Goal: Task Accomplishment & Management: Complete application form

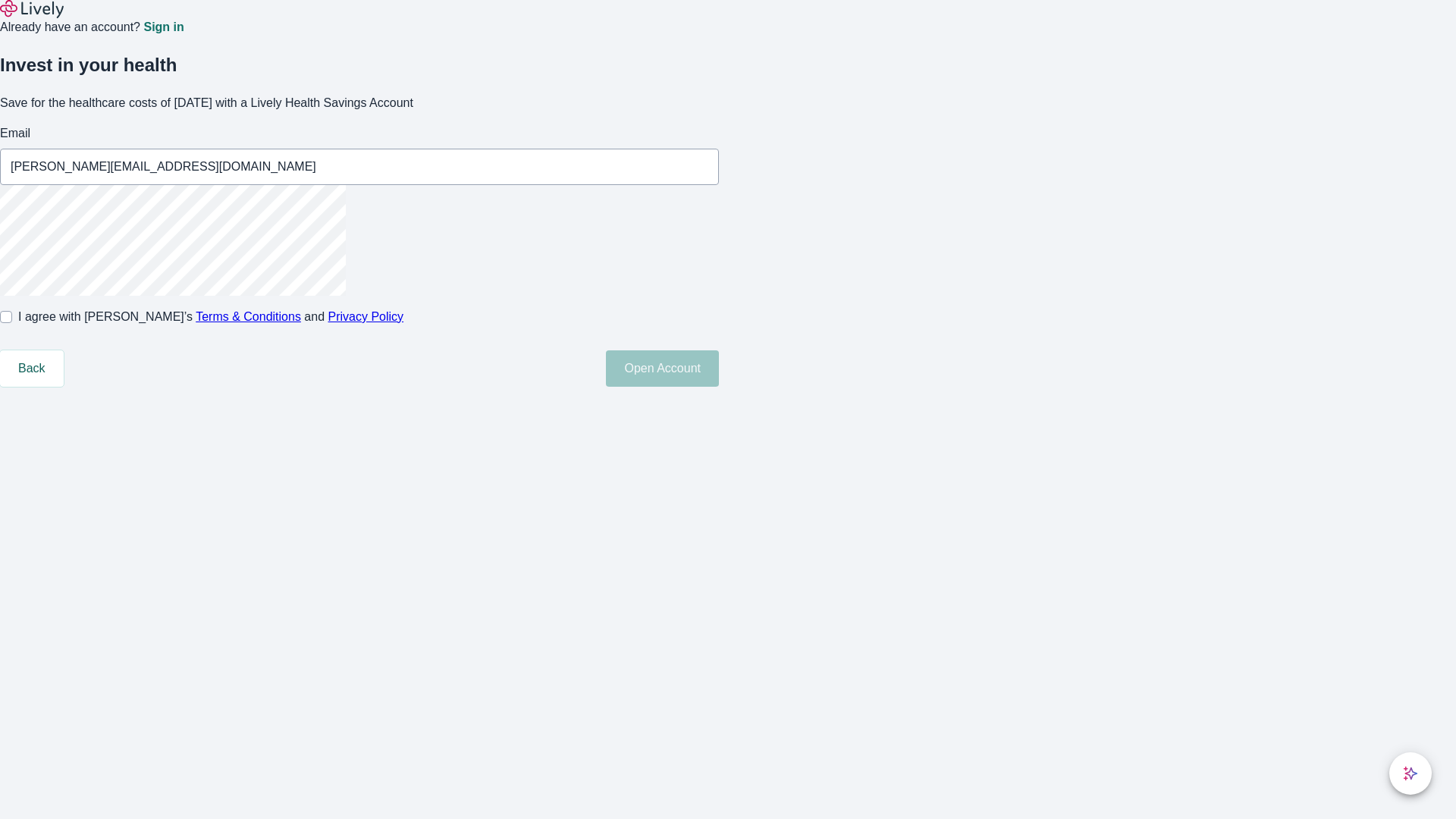
click at [12, 323] on input "I agree with Lively’s Terms & Conditions and Privacy Policy" at bounding box center [6, 318] width 12 height 12
checkbox input "true"
click at [719, 387] on button "Open Account" at bounding box center [662, 368] width 113 height 36
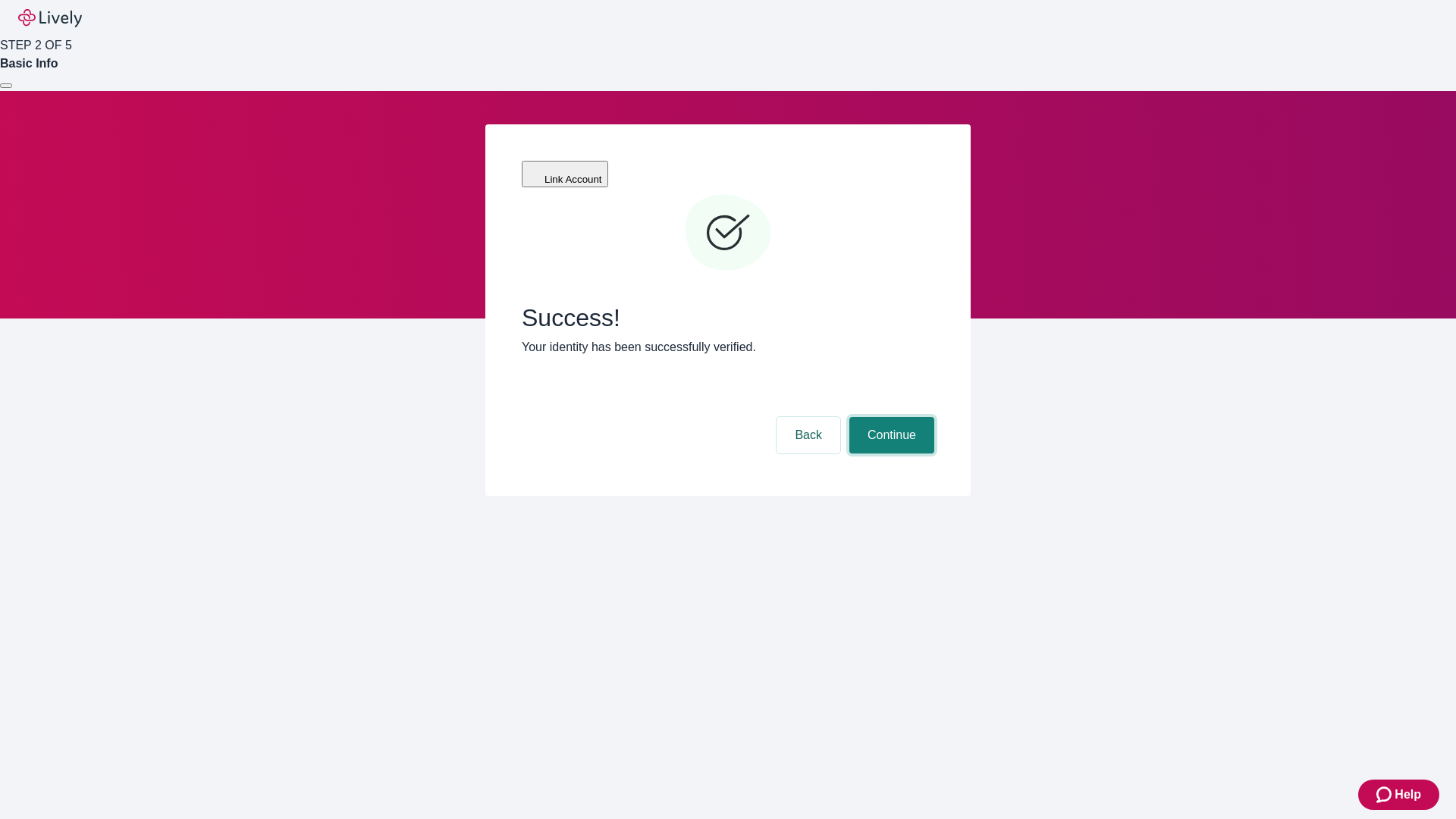
click at [889, 417] on button "Continue" at bounding box center [892, 435] width 85 height 36
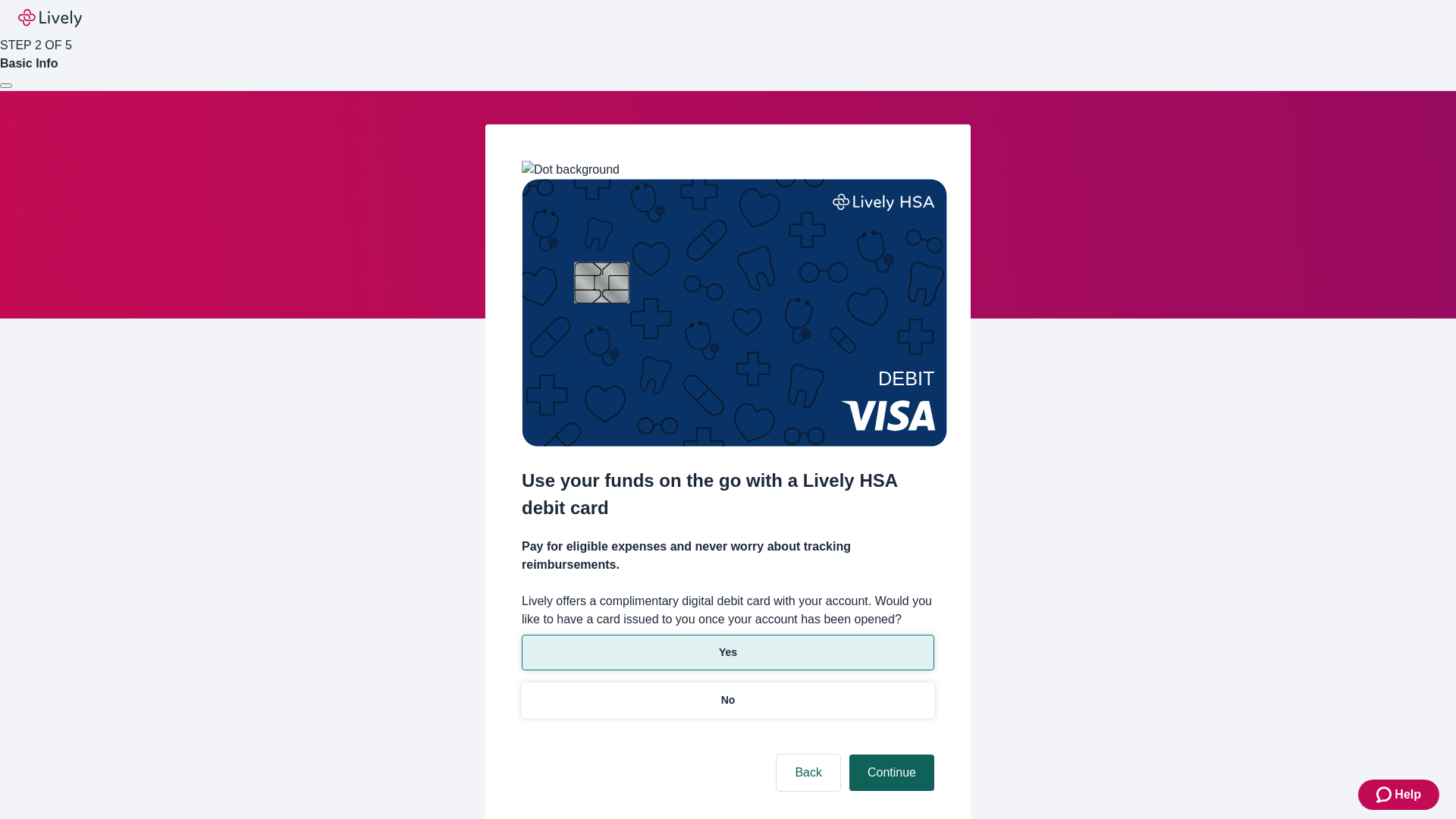
click at [728, 645] on p "Yes" at bounding box center [728, 653] width 19 height 16
click at [889, 754] on button "Continue" at bounding box center [892, 772] width 85 height 36
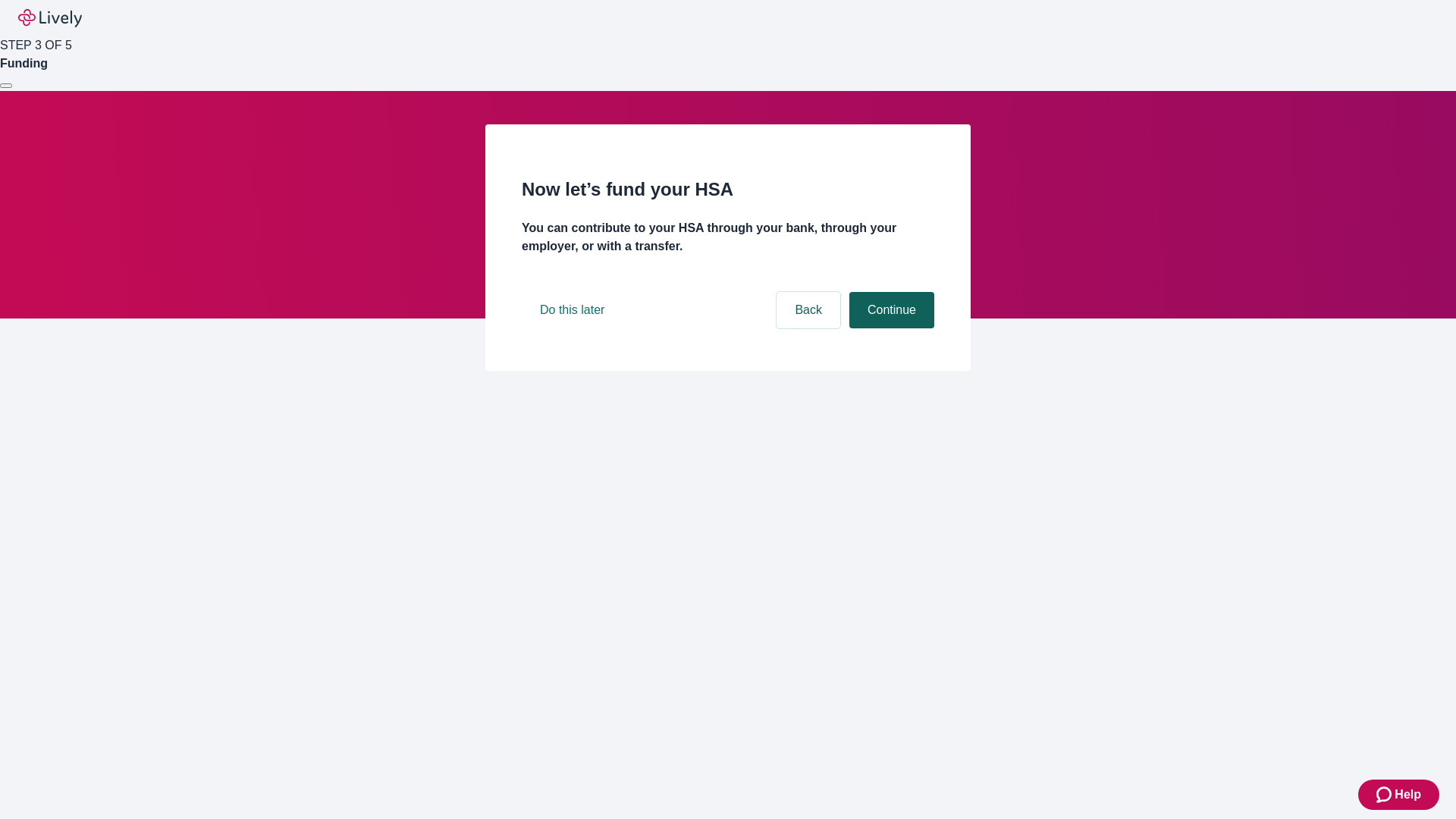
click at [889, 328] on button "Continue" at bounding box center [892, 310] width 85 height 36
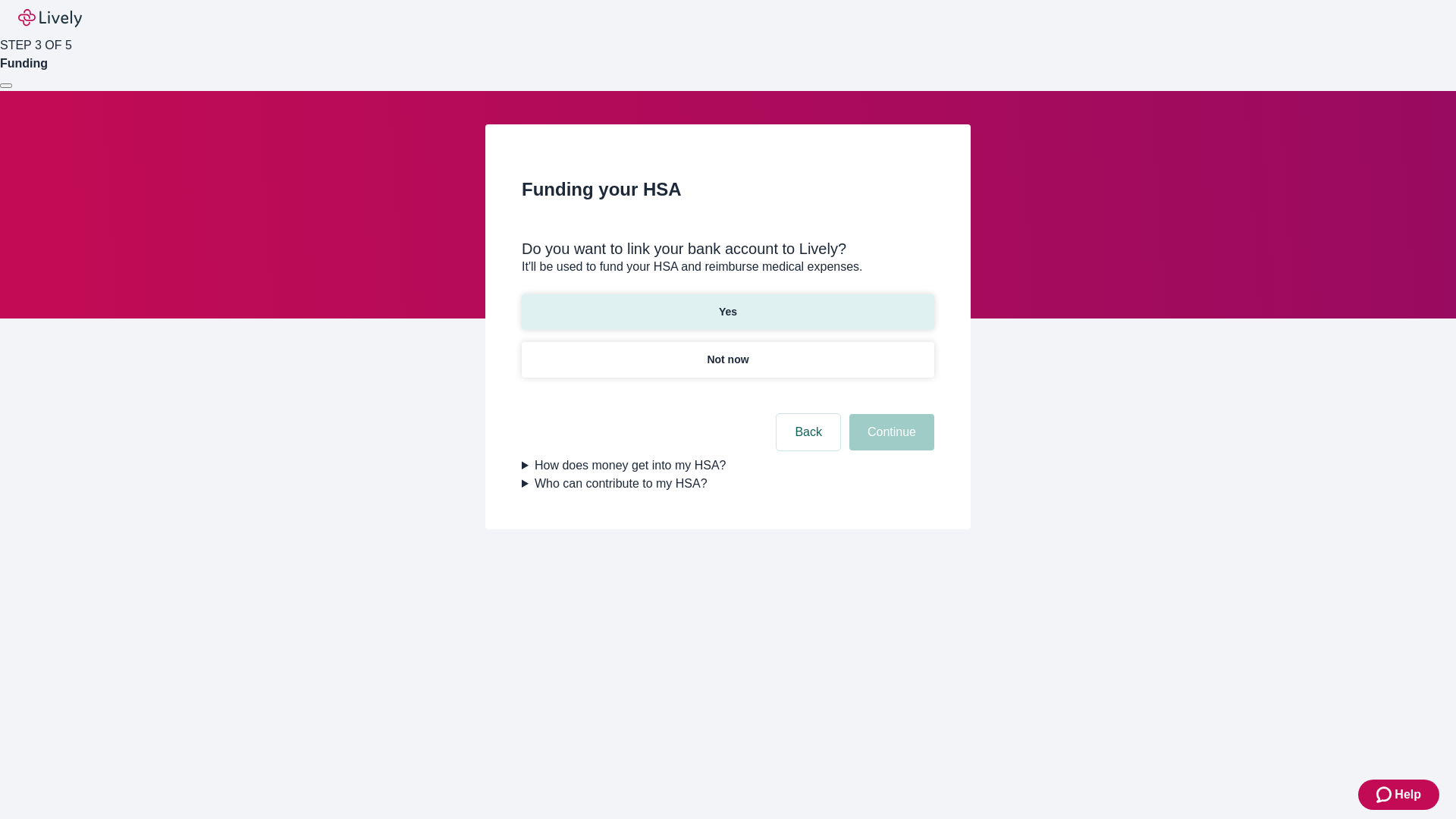
click at [728, 304] on p "Yes" at bounding box center [728, 312] width 19 height 16
click at [889, 414] on button "Continue" at bounding box center [892, 432] width 85 height 36
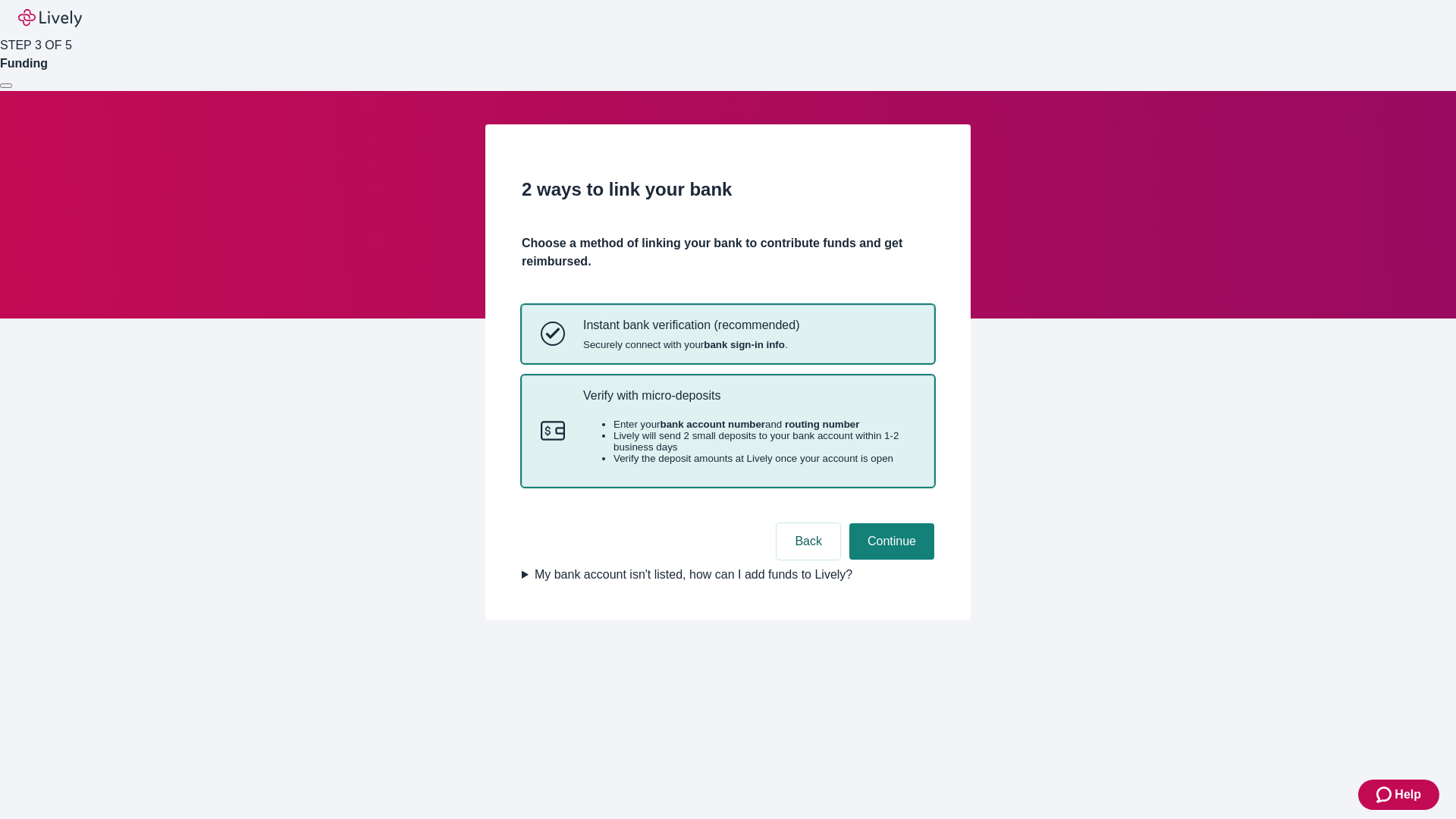
click at [749, 402] on p "Verify with micro-deposits" at bounding box center [750, 395] width 332 height 14
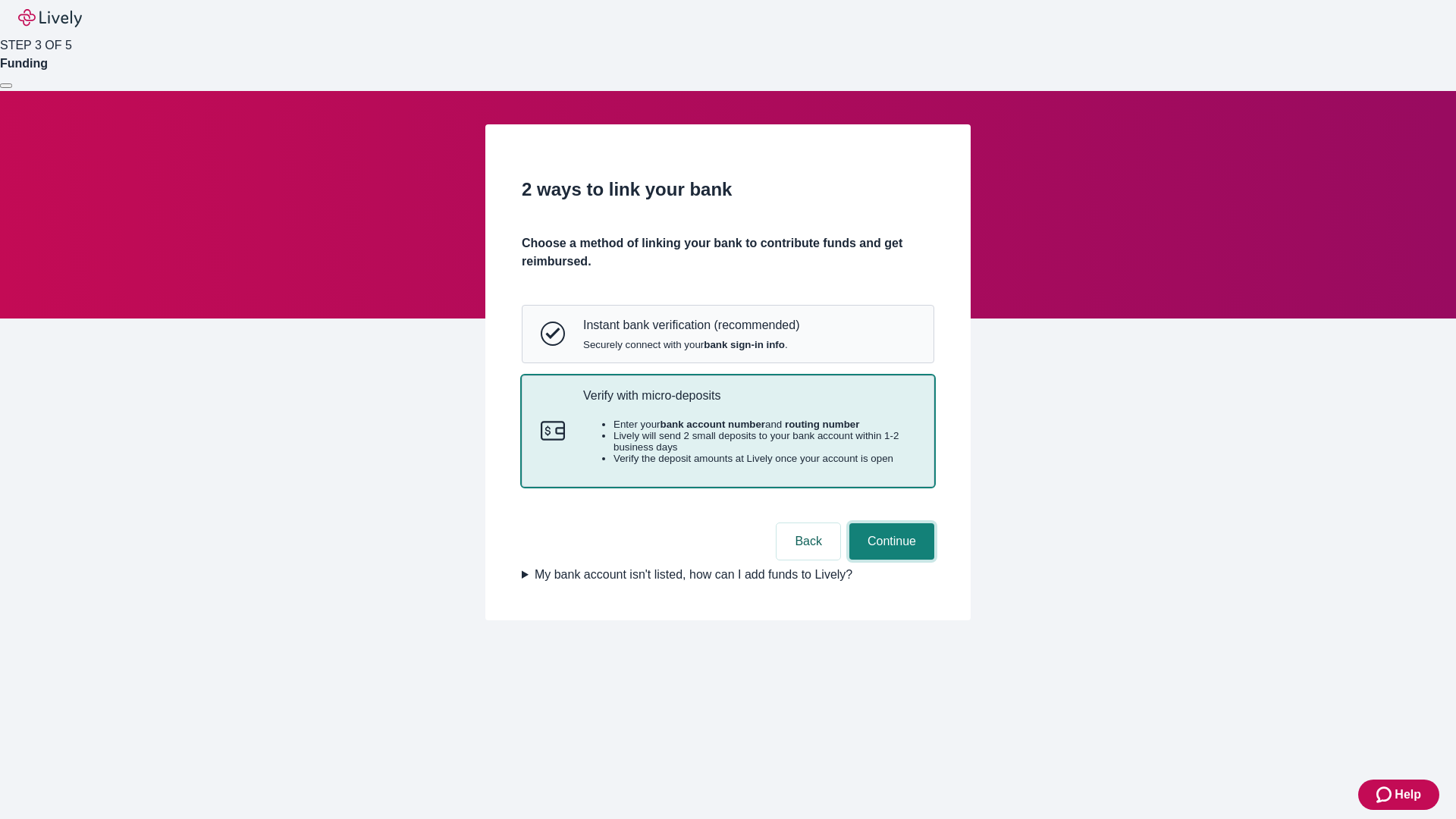
click at [889, 560] on button "Continue" at bounding box center [892, 541] width 85 height 36
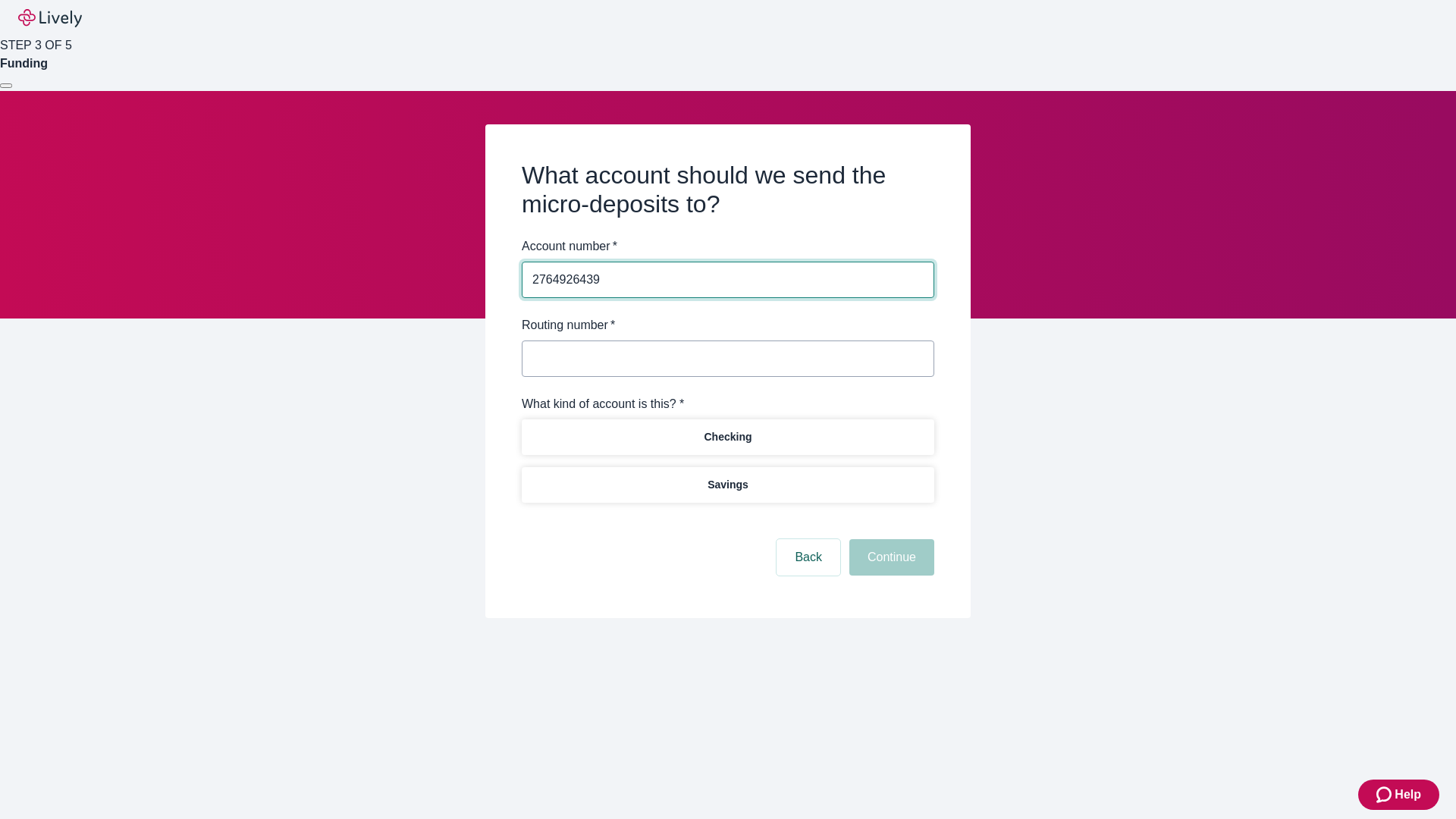
type input "2764926439"
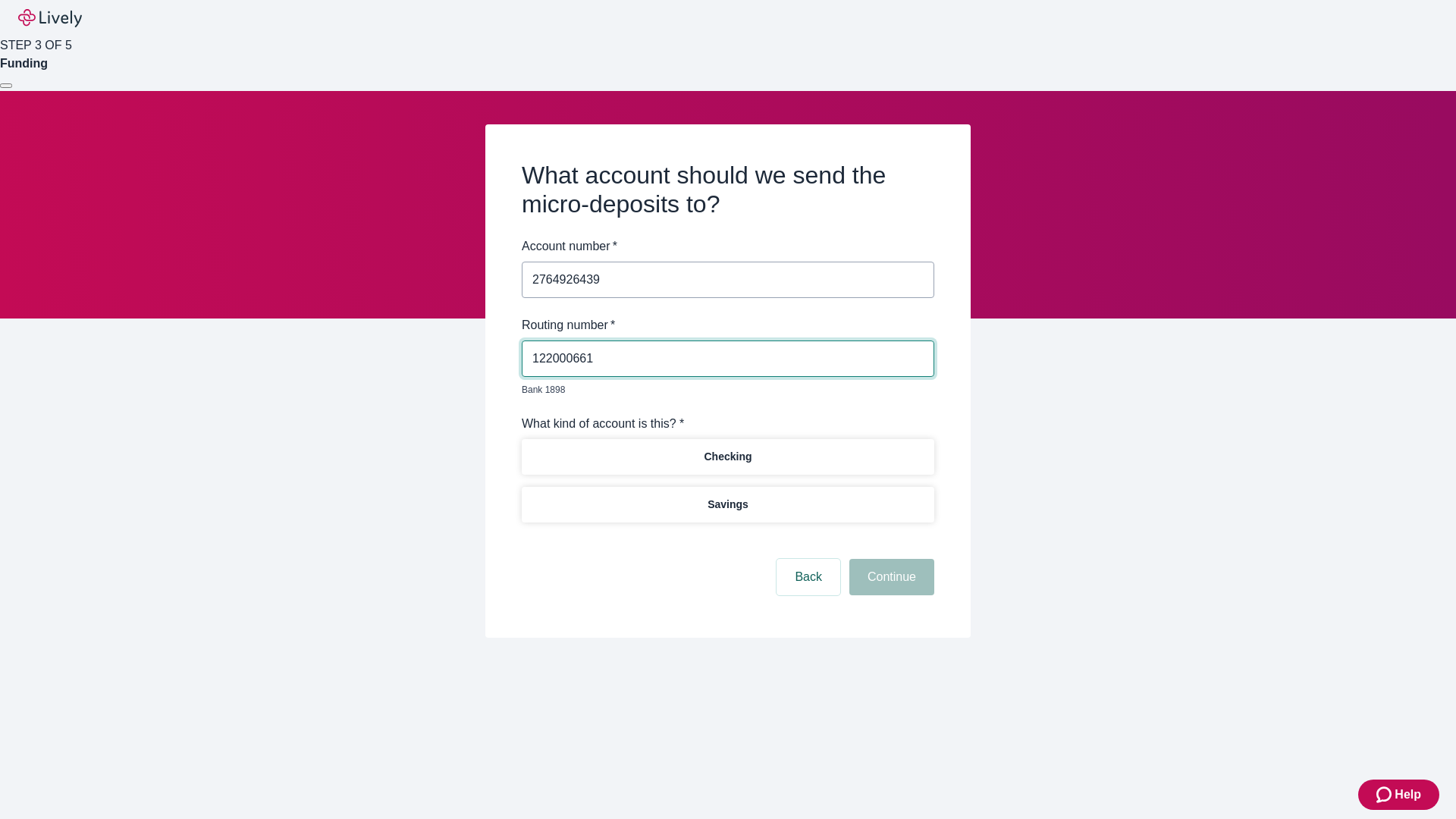
type input "122000661"
click at [728, 449] on p "Checking" at bounding box center [728, 457] width 48 height 16
click at [889, 560] on button "Continue" at bounding box center [892, 577] width 85 height 36
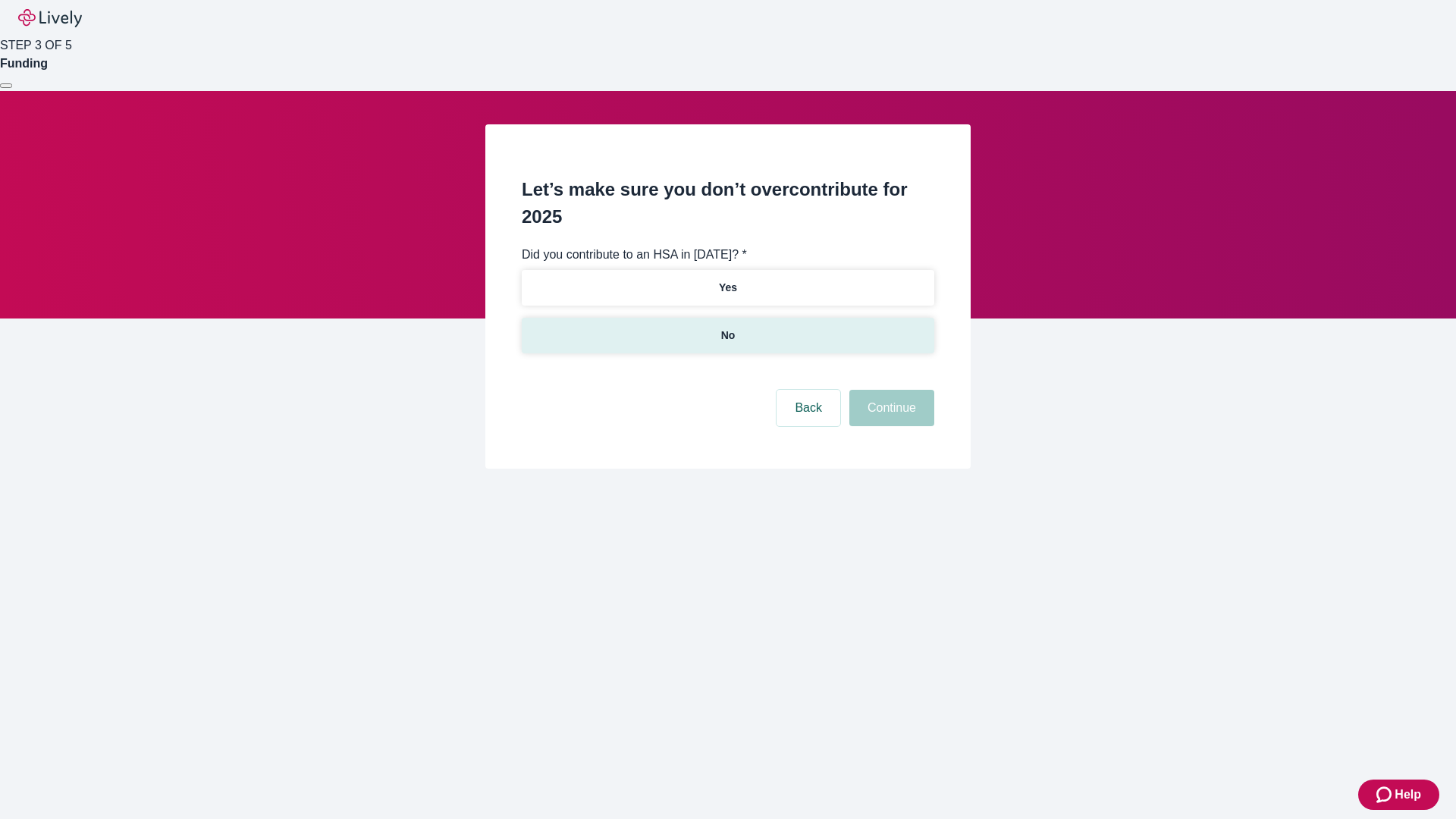
click at [728, 328] on p "No" at bounding box center [728, 336] width 14 height 16
click at [889, 390] on button "Continue" at bounding box center [892, 408] width 85 height 36
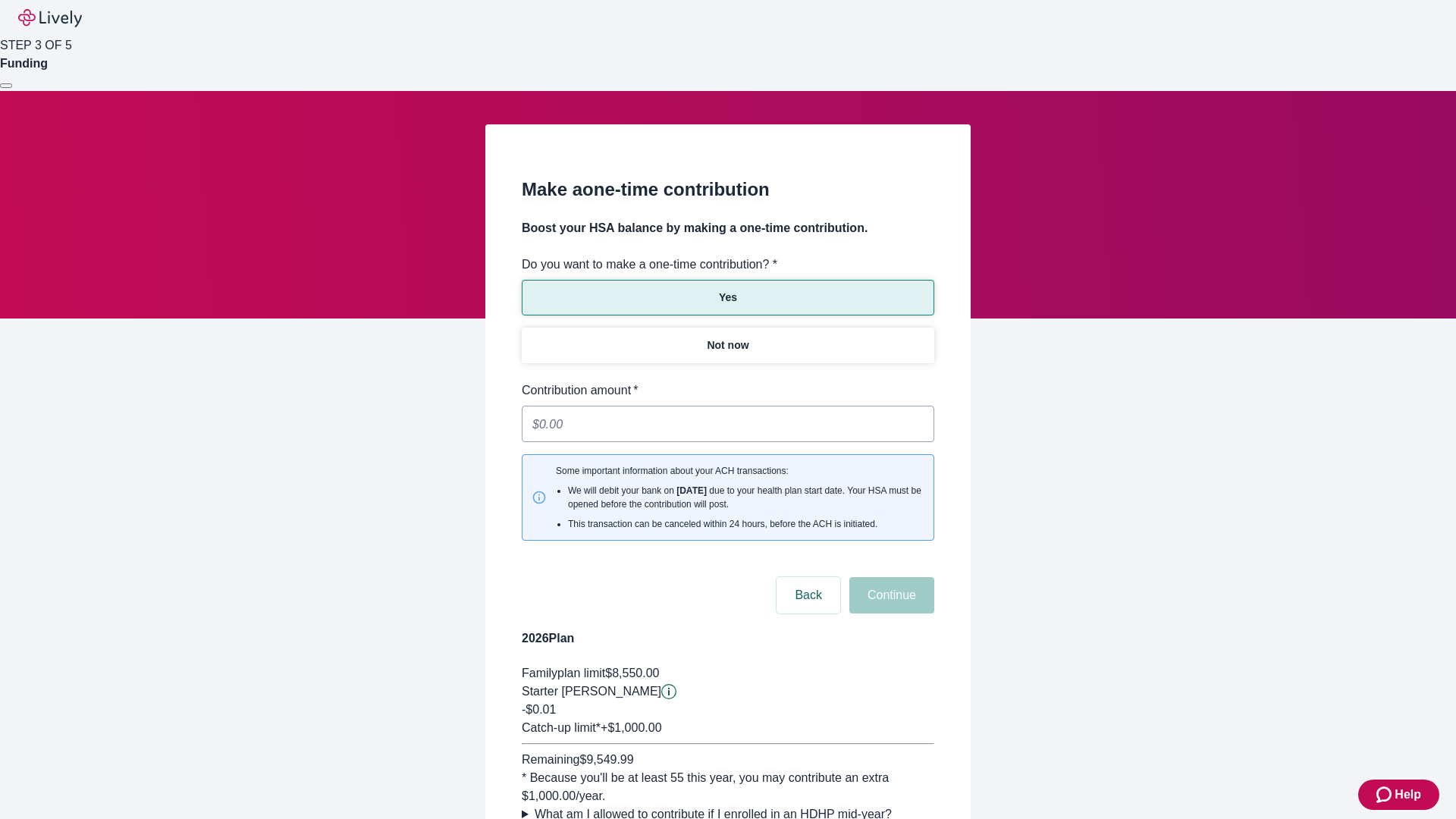
type input "0.01"
click at [889, 578] on button "Continue" at bounding box center [892, 595] width 85 height 36
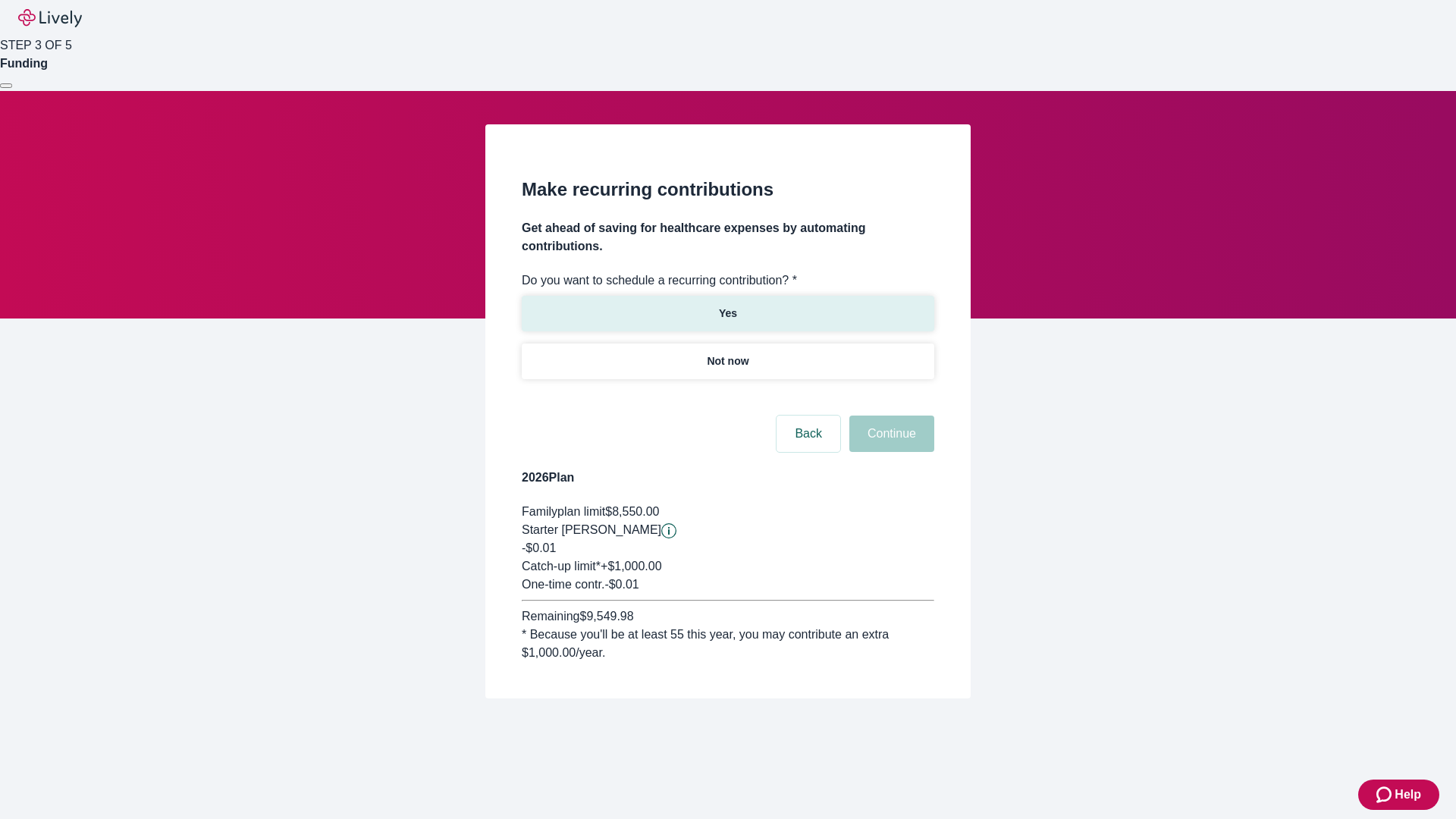
click at [728, 306] on p "Yes" at bounding box center [728, 314] width 19 height 16
click at [728, 397] on body "Help STEP 3 OF 5 Funding Make recurring contributions Get ahead of saving for h…" at bounding box center [728, 386] width 1456 height 771
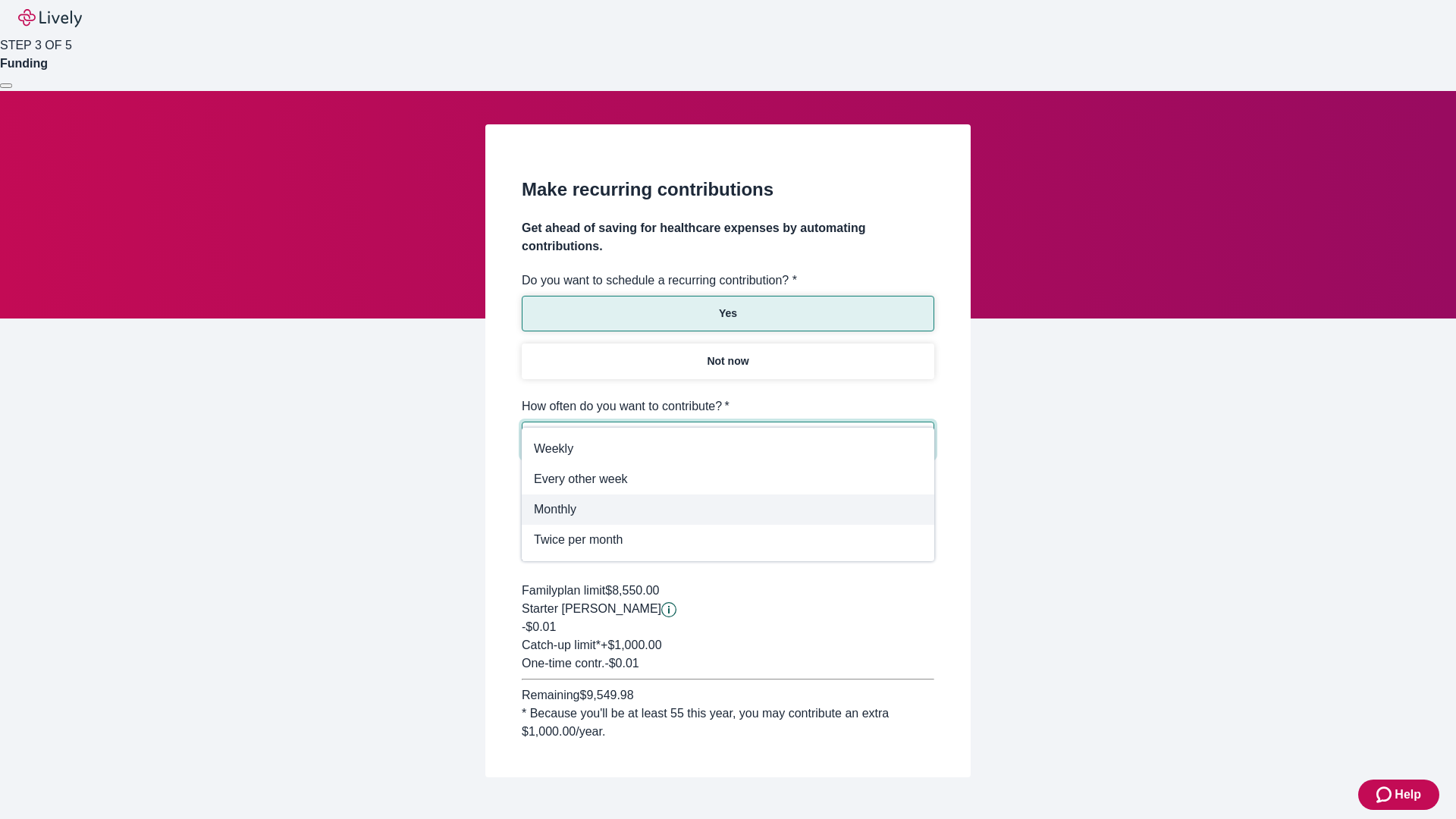
click at [728, 509] on span "Monthly" at bounding box center [728, 509] width 388 height 19
type input "Monthly"
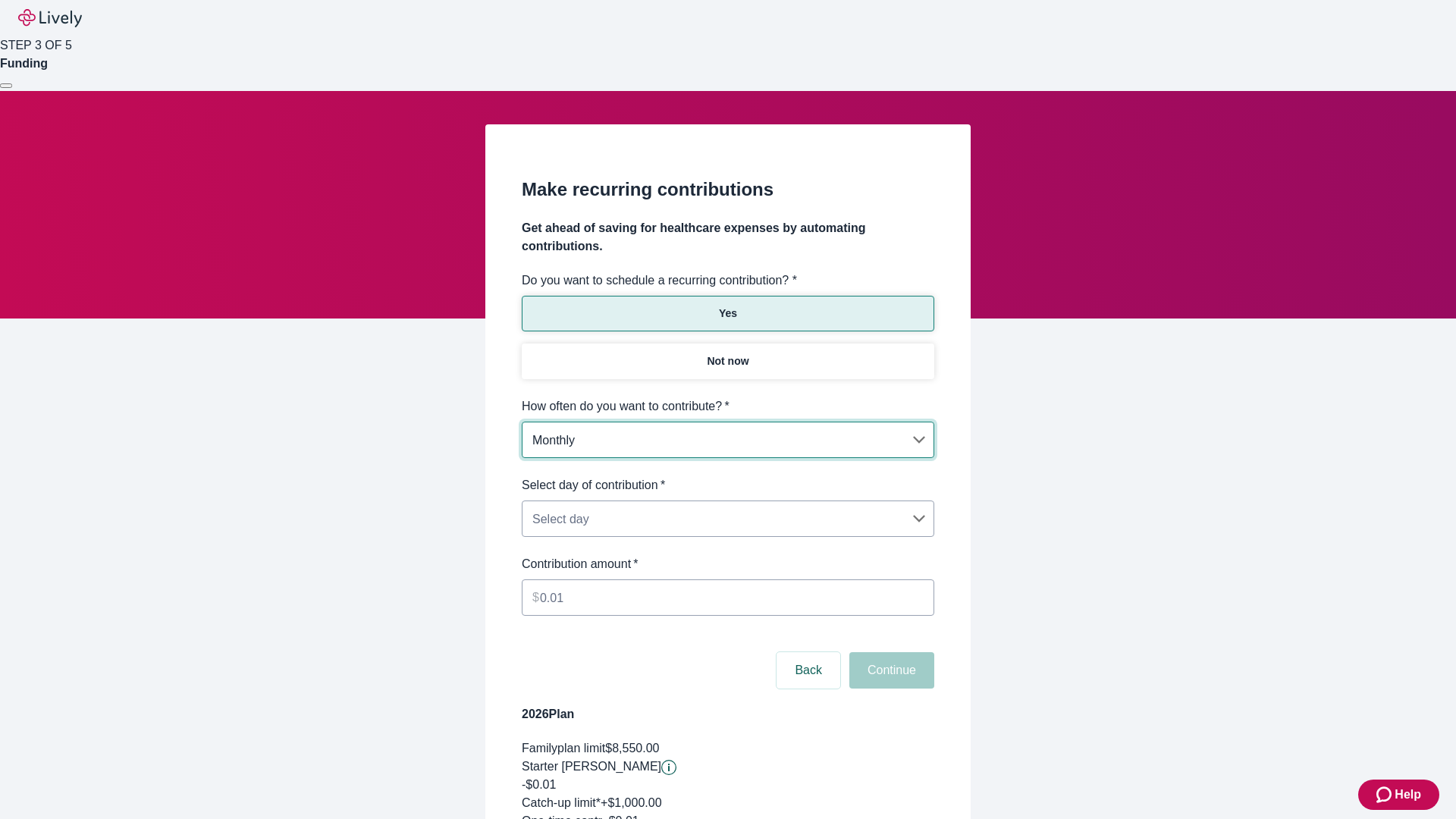
click at [728, 477] on body "Help STEP 3 OF 5 Funding Make recurring contributions Get ahead of saving for h…" at bounding box center [728, 504] width 1456 height 1008
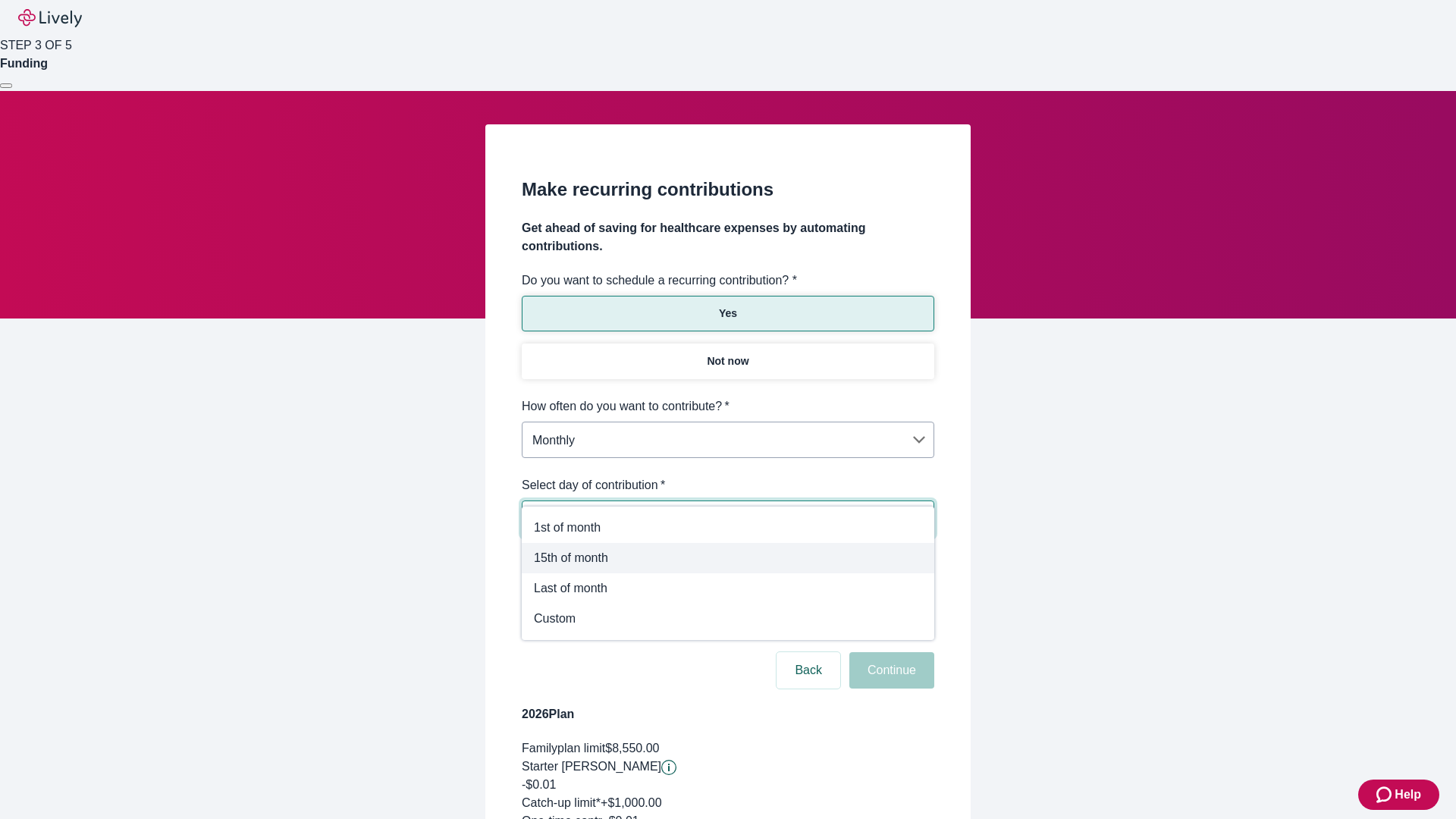
click at [728, 558] on span "15th of month" at bounding box center [728, 558] width 388 height 19
type input "Monthly15th"
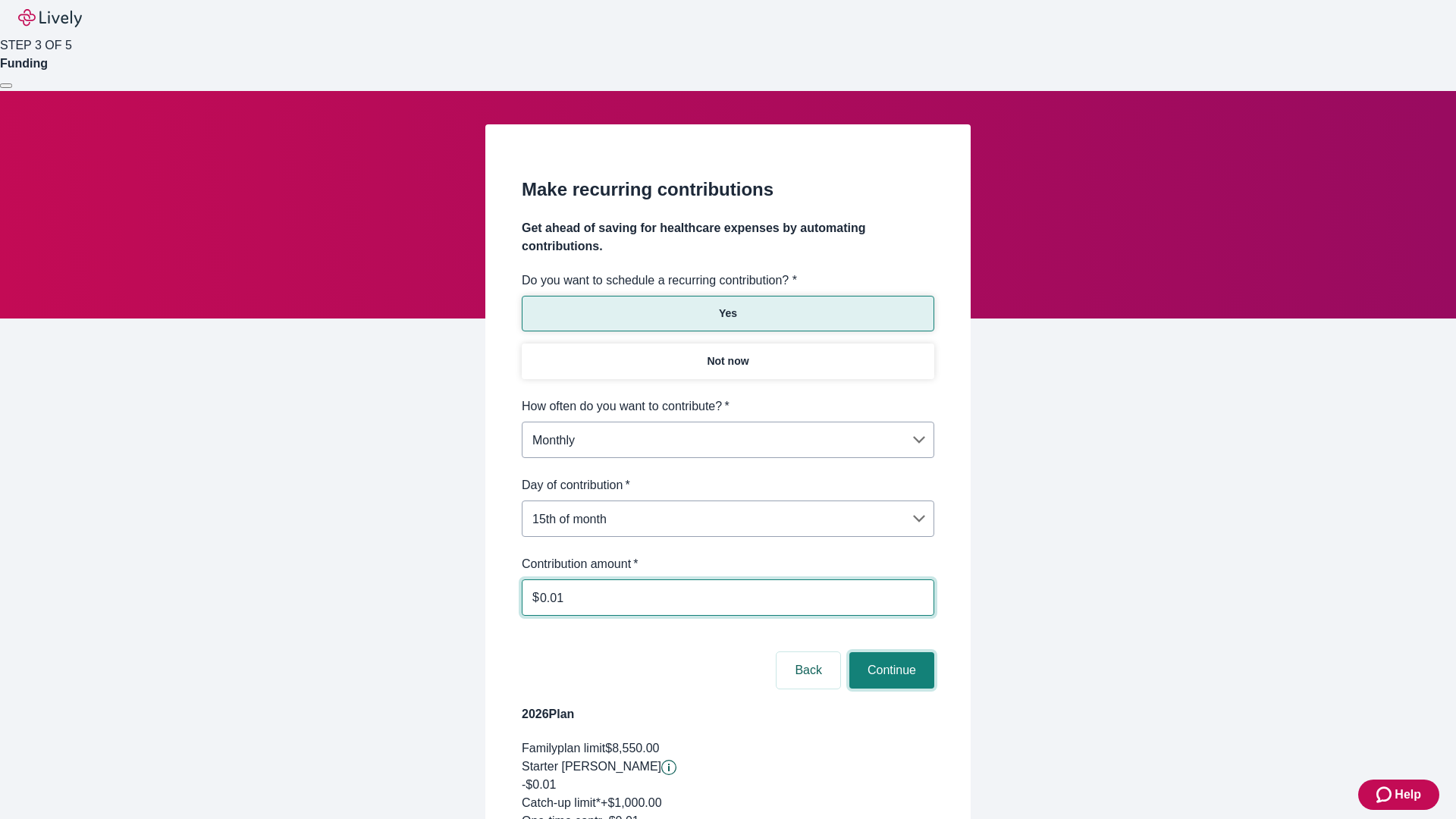
click at [889, 653] on button "Continue" at bounding box center [892, 670] width 85 height 36
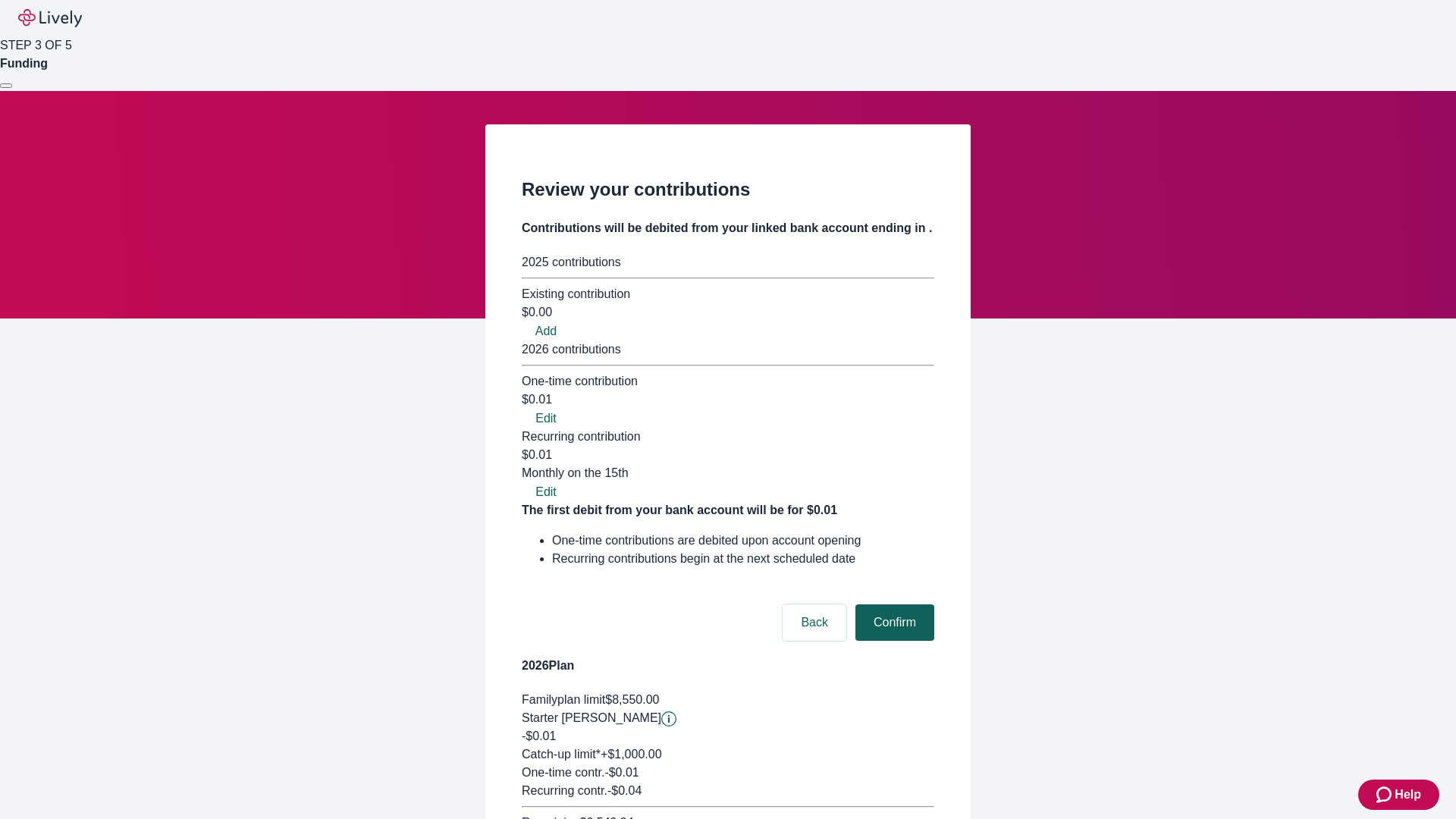
click at [893, 605] on button "Confirm" at bounding box center [895, 623] width 79 height 36
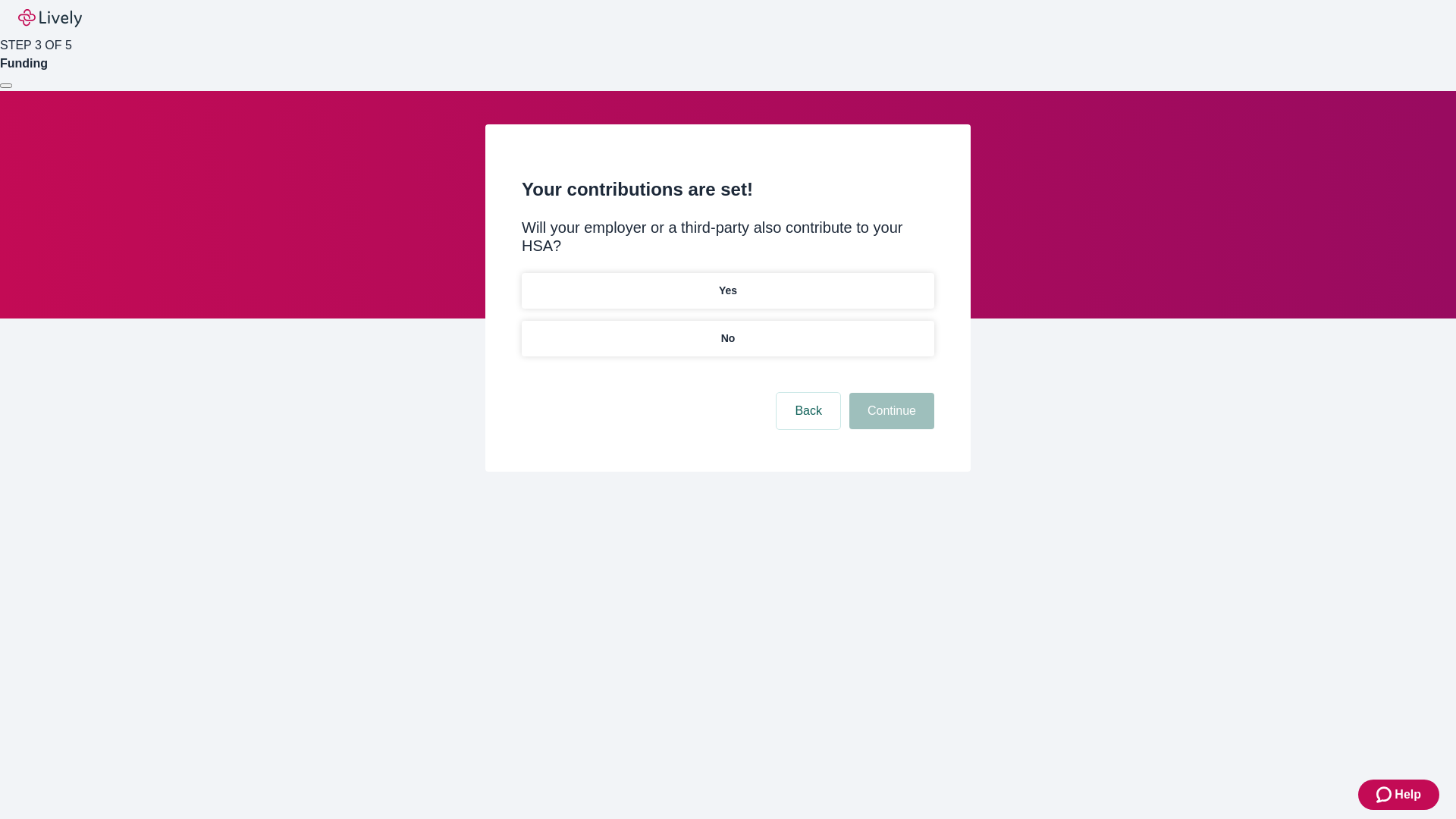
click at [728, 283] on p "Yes" at bounding box center [728, 291] width 19 height 16
click at [889, 393] on button "Continue" at bounding box center [892, 410] width 85 height 36
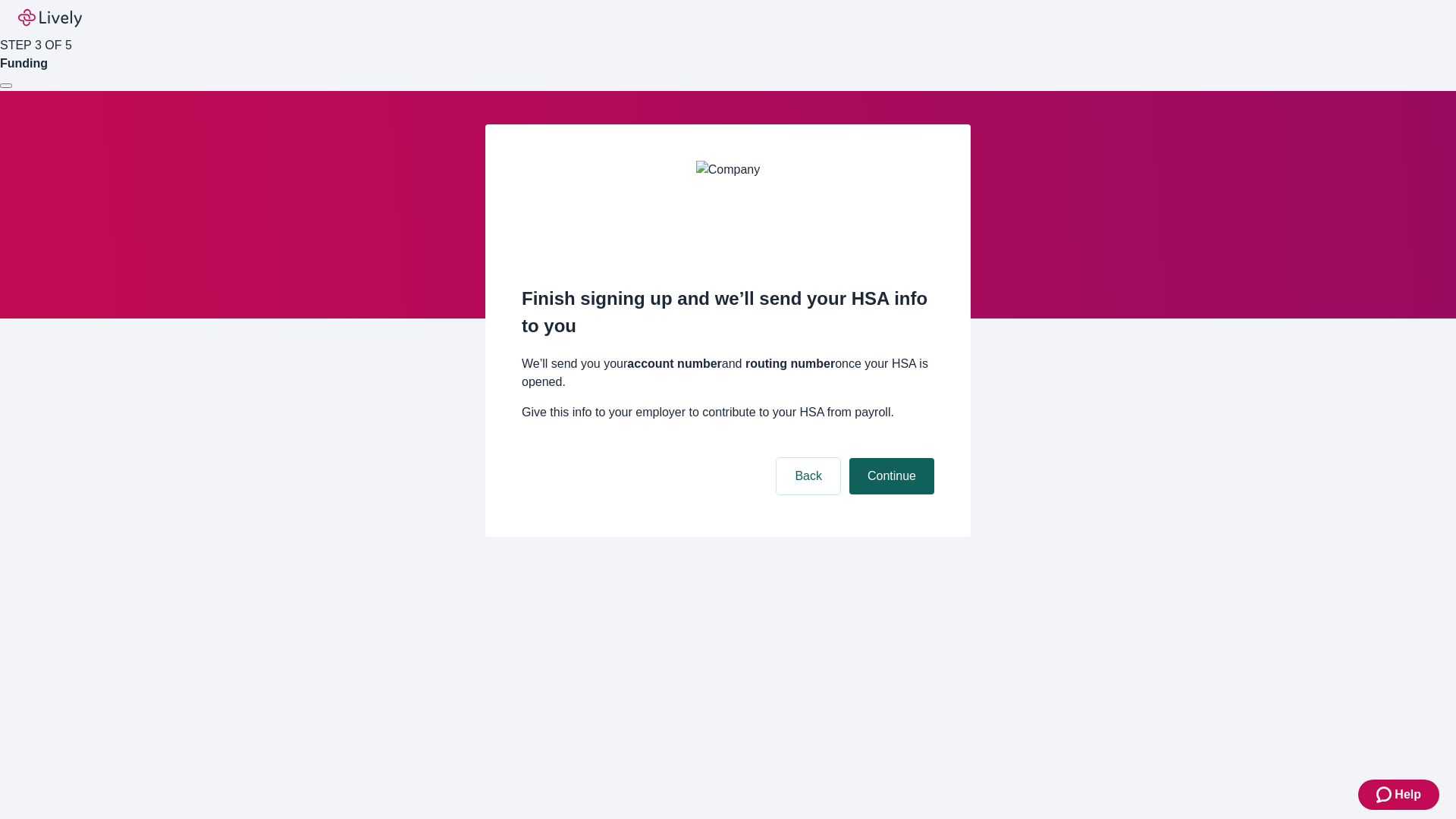
click at [889, 458] on button "Continue" at bounding box center [892, 476] width 85 height 36
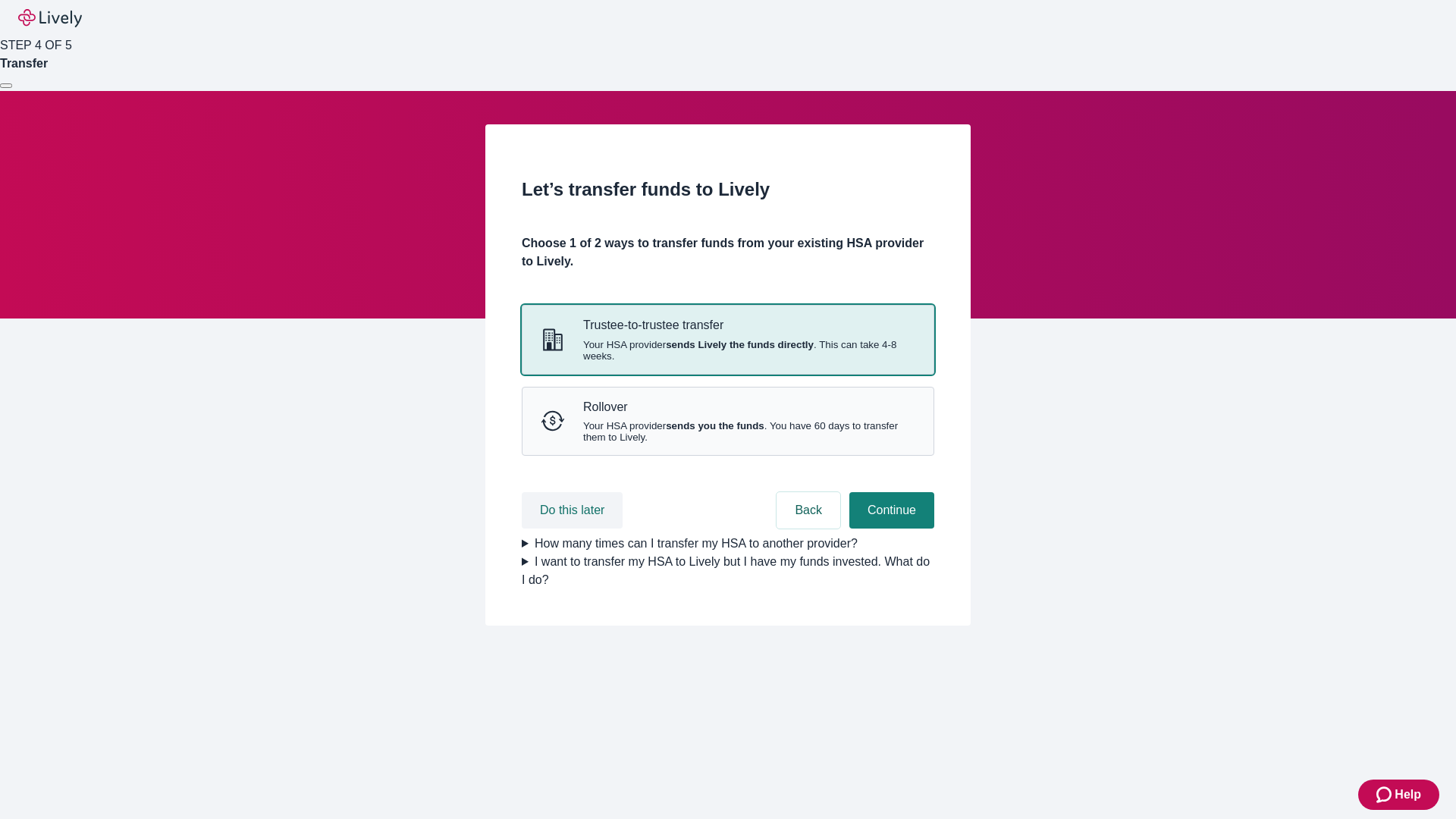
click at [574, 529] on button "Do this later" at bounding box center [572, 510] width 101 height 36
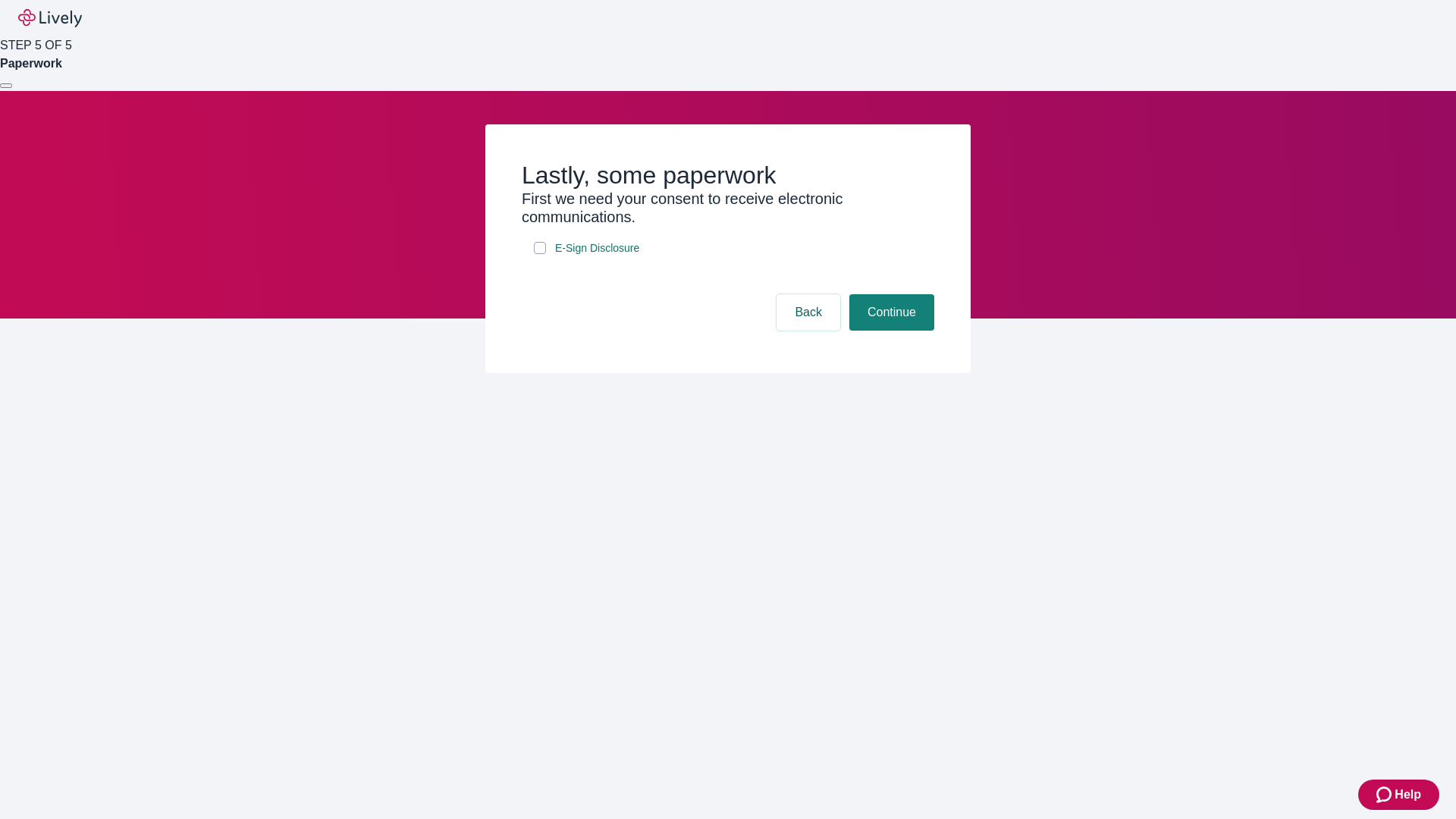
click at [540, 254] on input "E-Sign Disclosure" at bounding box center [540, 249] width 12 height 12
checkbox input "true"
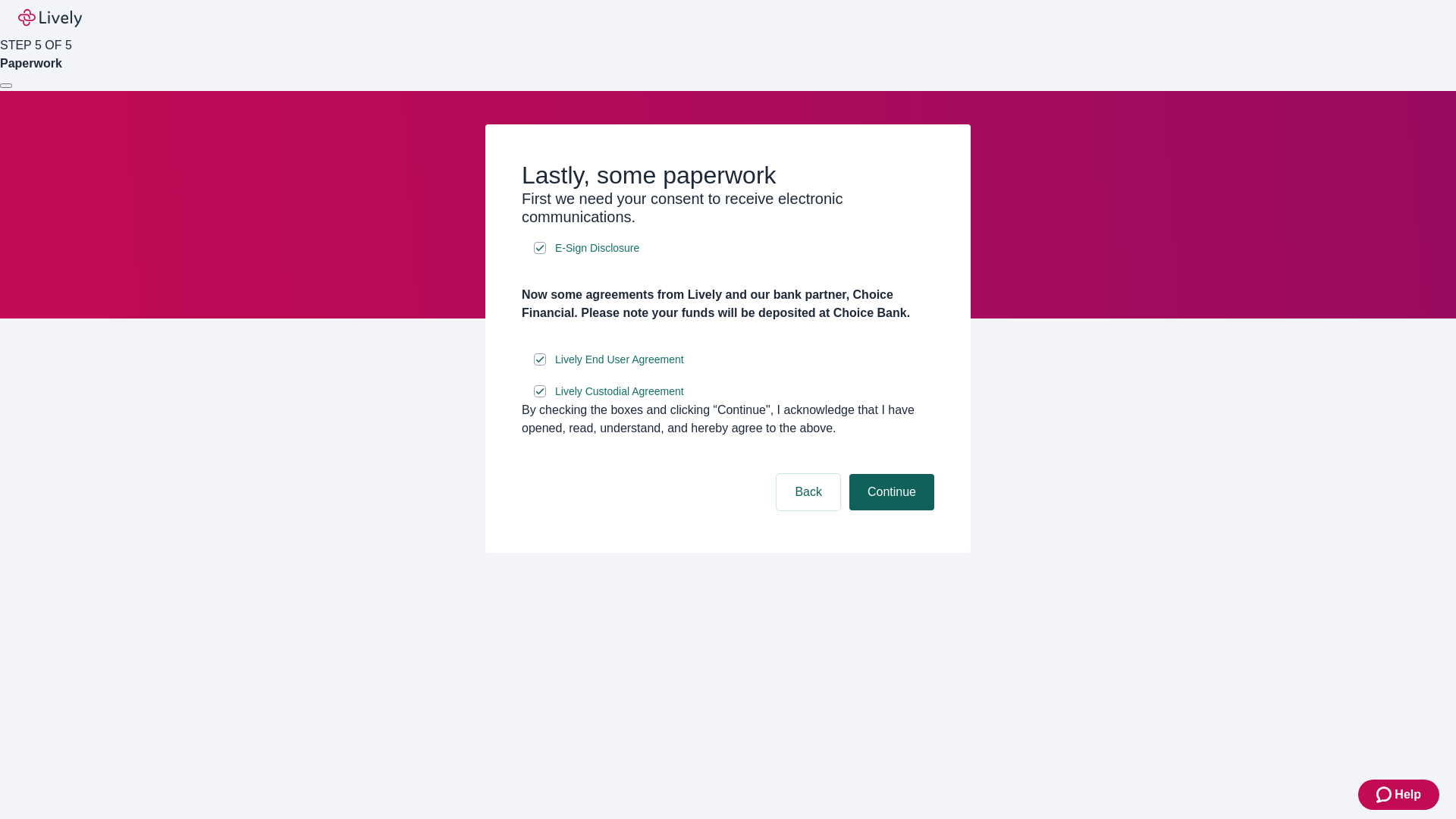
click at [889, 510] on button "Continue" at bounding box center [892, 492] width 85 height 36
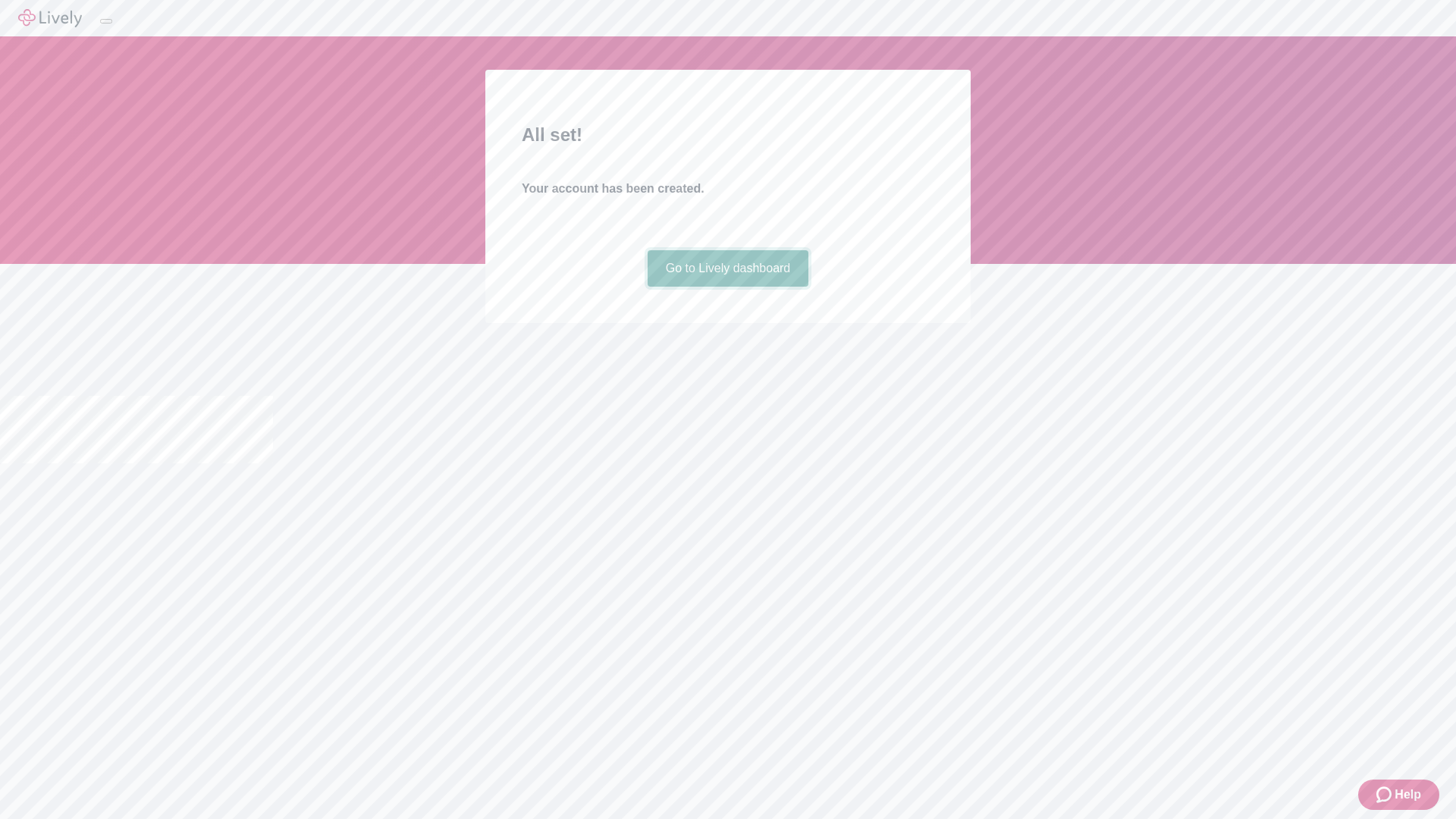
click at [728, 287] on link "Go to Lively dashboard" at bounding box center [728, 268] width 162 height 36
